Goal: Information Seeking & Learning: Find specific fact

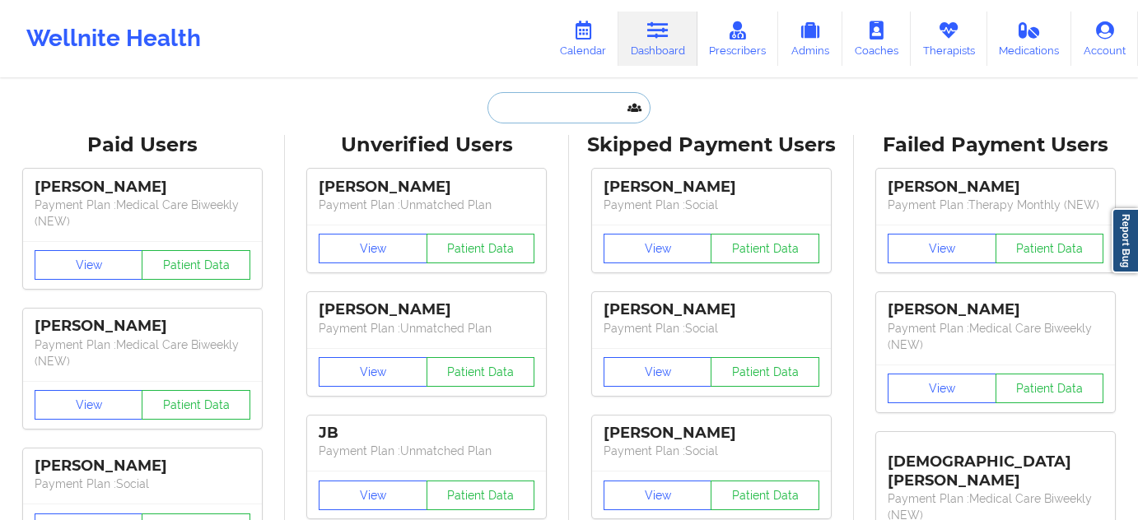
click at [584, 104] on input "text" at bounding box center [568, 107] width 163 height 31
paste input "[EMAIL_ADDRESS][DOMAIN_NAME]"
type input "[EMAIL_ADDRESS][DOMAIN_NAME]"
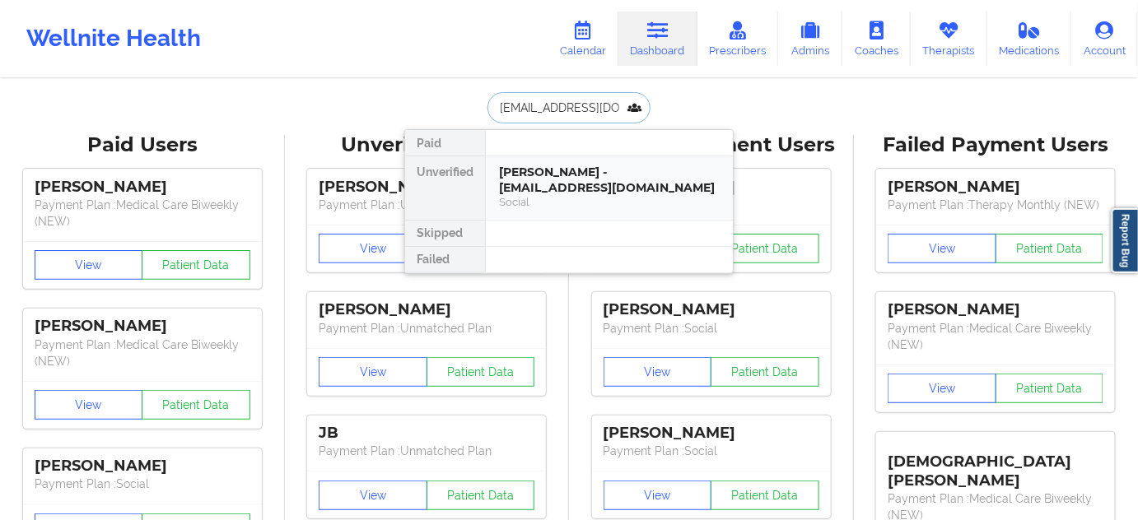
click at [559, 173] on div "[PERSON_NAME] - [EMAIL_ADDRESS][DOMAIN_NAME]" at bounding box center [609, 180] width 221 height 30
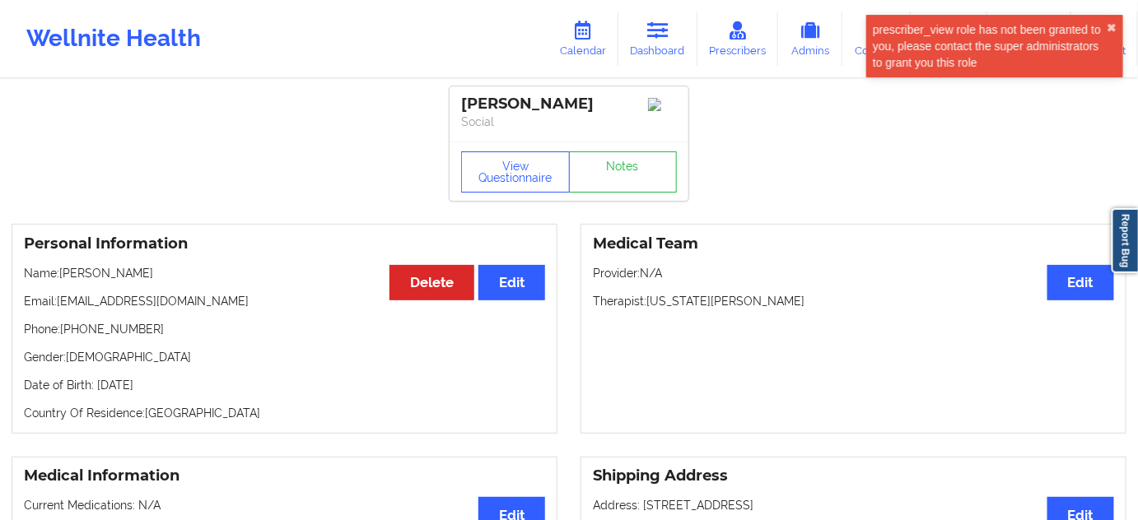
click at [697, 310] on p "Therapist: [US_STATE][PERSON_NAME]" at bounding box center [853, 301] width 521 height 16
click at [697, 309] on p "Therapist: [US_STATE][PERSON_NAME]" at bounding box center [853, 301] width 521 height 16
click at [707, 306] on p "Therapist: [US_STATE][PERSON_NAME]" at bounding box center [853, 301] width 521 height 16
copy p "[PERSON_NAME]"
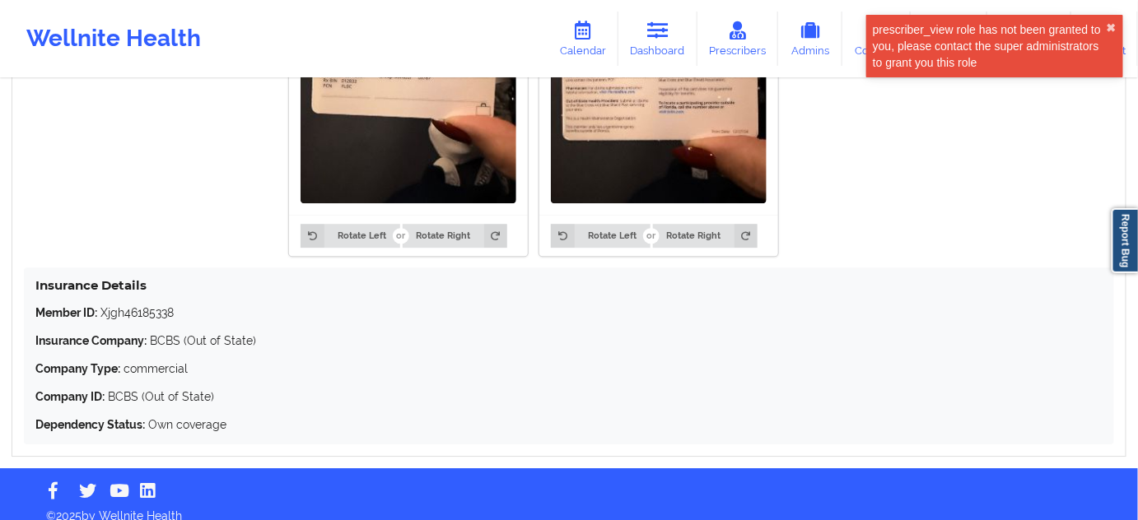
scroll to position [1461, 0]
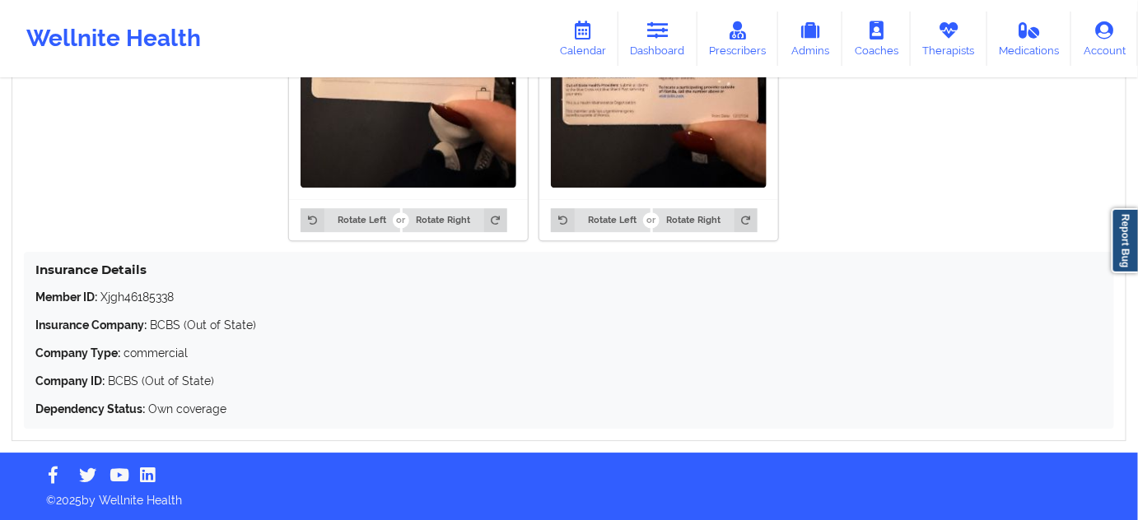
click at [151, 296] on p "Member ID: Xjgh46185338" at bounding box center [568, 297] width 1067 height 16
click at [151, 293] on p "Member ID: Xjgh46185338" at bounding box center [568, 297] width 1067 height 16
click at [152, 292] on p "Member ID: Xjgh46185338" at bounding box center [568, 297] width 1067 height 16
copy p "Xjgh46185338"
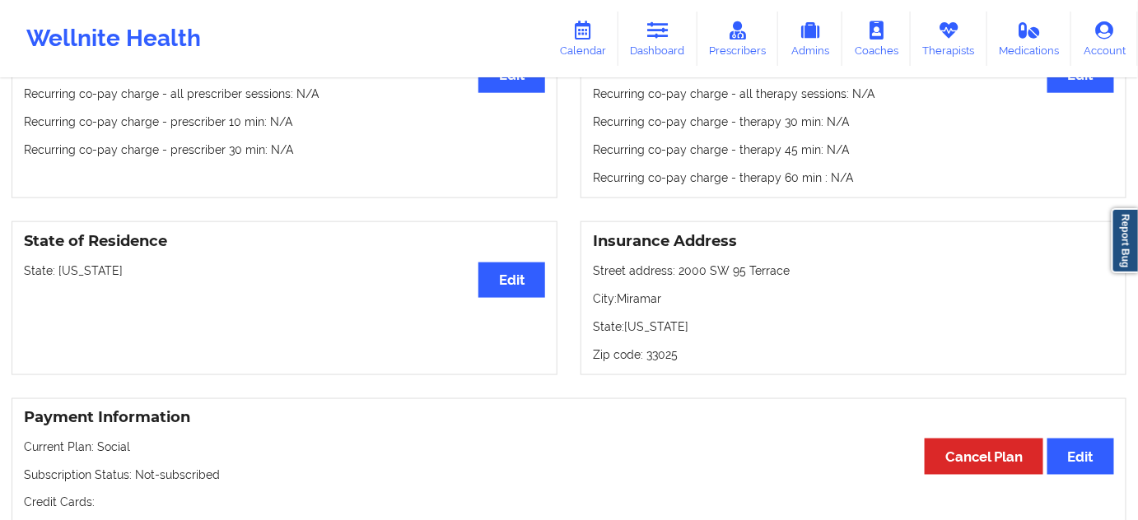
scroll to position [562, 0]
drag, startPoint x: 675, startPoint y: 278, endPoint x: 814, endPoint y: 276, distance: 139.2
click at [814, 276] on p "Street address: [STREET_ADDRESS]" at bounding box center [853, 272] width 521 height 16
copy p "2000 SW 95 Terrace"
click at [634, 302] on p "City: [GEOGRAPHIC_DATA]" at bounding box center [853, 300] width 521 height 16
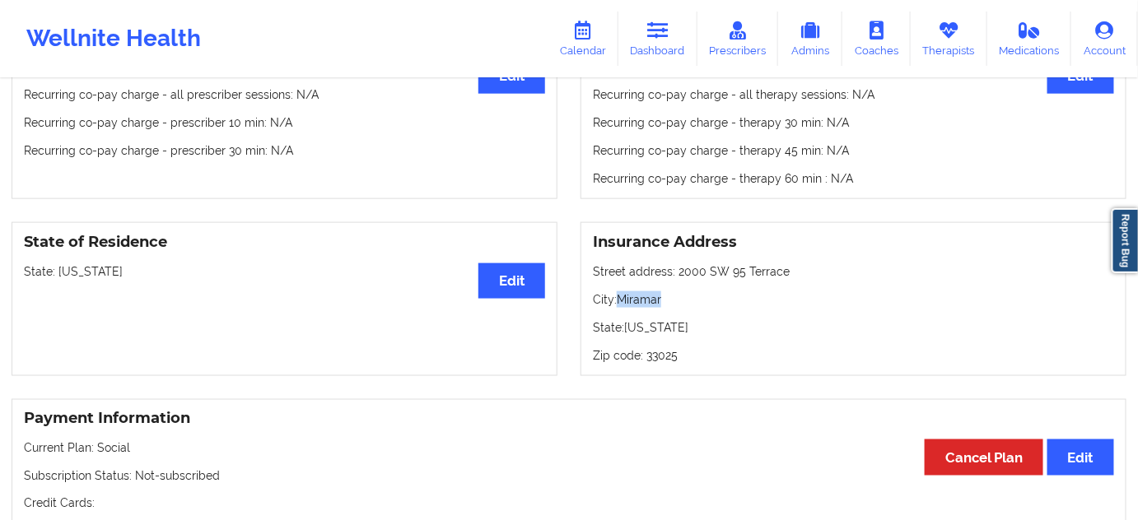
click at [634, 302] on p "City: [GEOGRAPHIC_DATA]" at bounding box center [853, 300] width 521 height 16
copy p "Miramar"
click at [669, 356] on p "Zip code: 33025" at bounding box center [853, 355] width 521 height 16
click at [670, 356] on p "Zip code: 33025" at bounding box center [853, 355] width 521 height 16
copy p "33025"
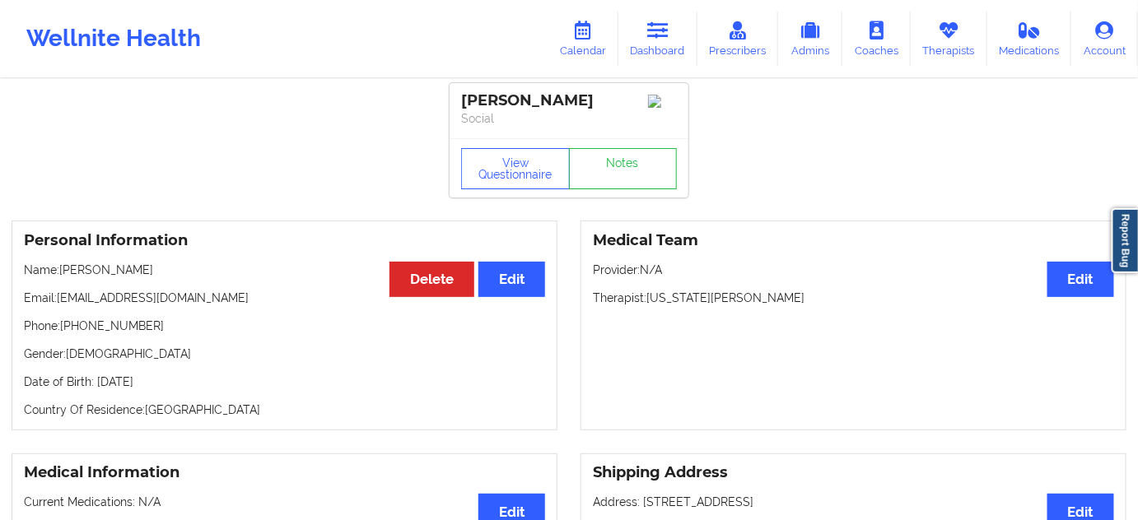
scroll to position [0, 0]
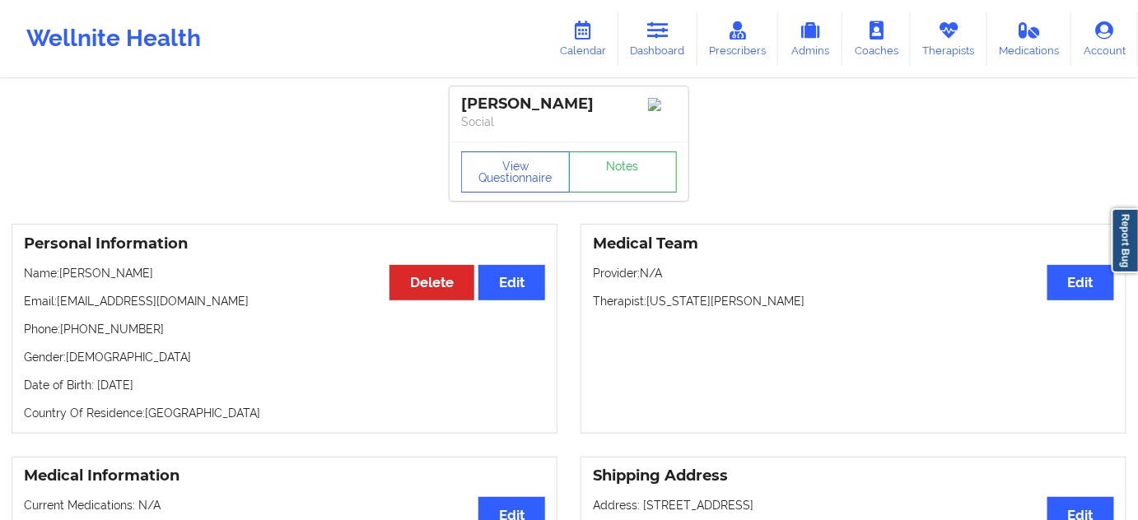
click at [519, 103] on div "[PERSON_NAME]" at bounding box center [569, 104] width 216 height 19
copy div "[PERSON_NAME]"
click at [473, 96] on div "[PERSON_NAME]" at bounding box center [569, 104] width 216 height 19
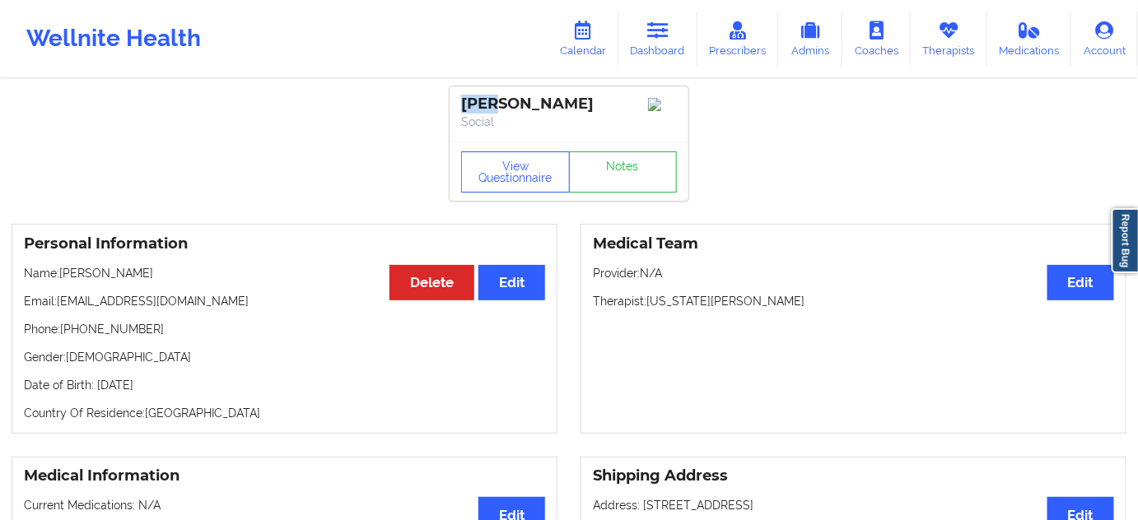
copy div "[PERSON_NAME]"
click at [616, 184] on link "Notes" at bounding box center [623, 172] width 109 height 41
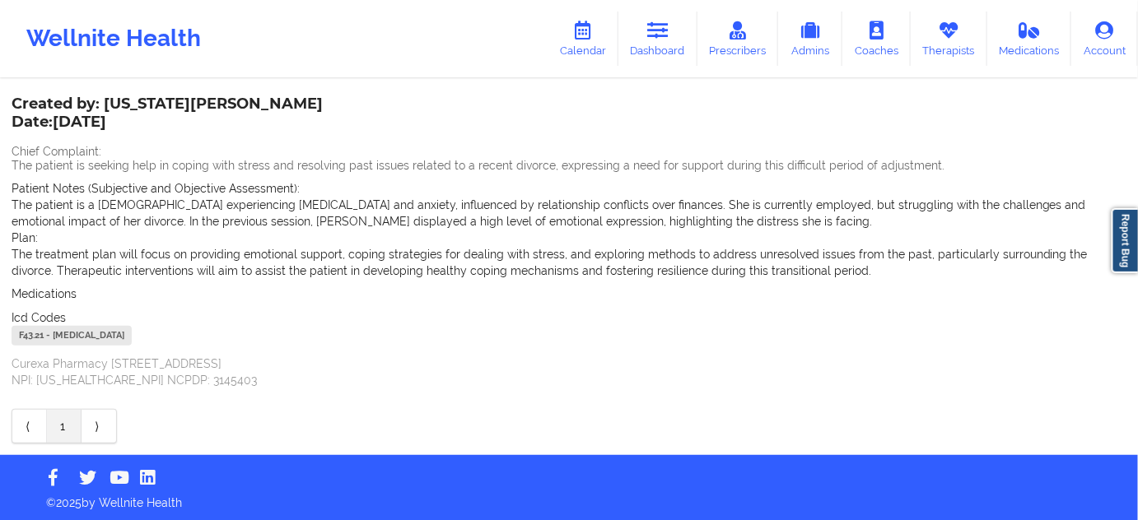
scroll to position [88, 0]
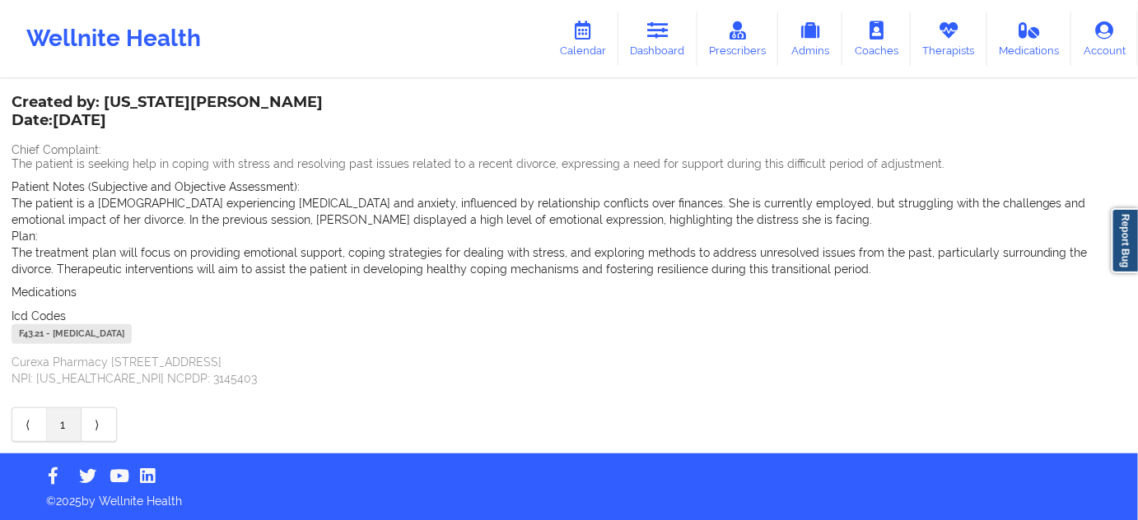
click at [27, 338] on div "F43.21 - [MEDICAL_DATA]" at bounding box center [72, 334] width 120 height 20
copy div "F43.21"
